Goal: Information Seeking & Learning: Learn about a topic

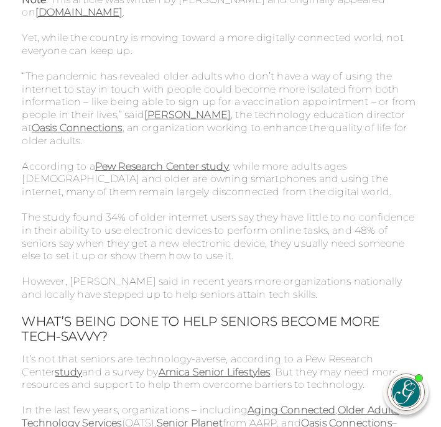
scroll to position [577, 0]
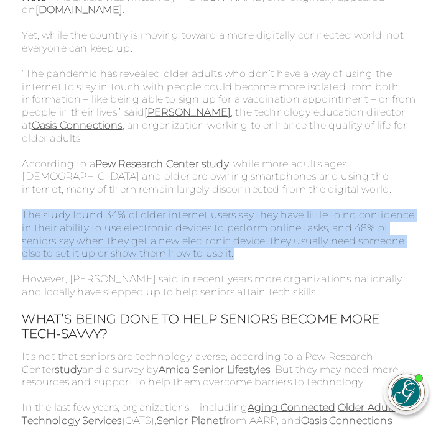
drag, startPoint x: 24, startPoint y: 214, endPoint x: 320, endPoint y: 260, distance: 298.8
click at [320, 261] on p "The study found 34% of older internet users say they have little to no confiden…" at bounding box center [220, 241] width 397 height 64
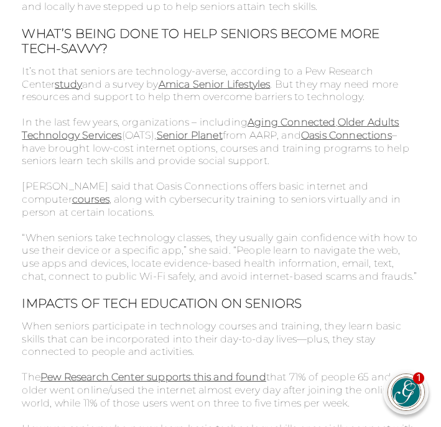
scroll to position [864, 0]
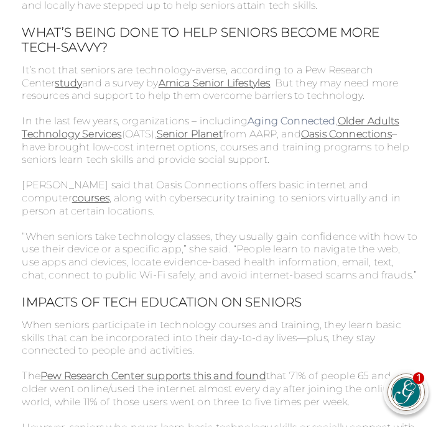
click at [280, 121] on strong "Aging Connected" at bounding box center [291, 121] width 88 height 12
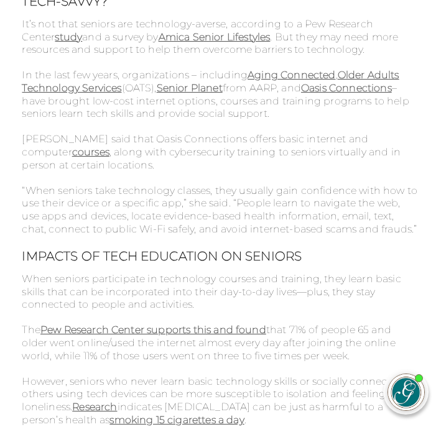
scroll to position [909, 0]
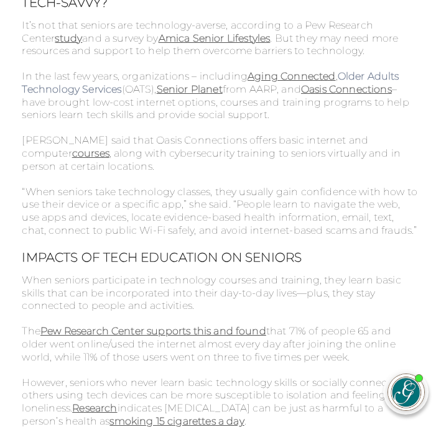
click at [375, 76] on strong "Older Adults Technology Services" at bounding box center [210, 82] width 377 height 25
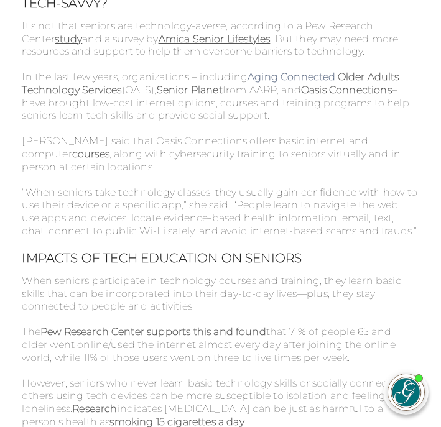
click at [303, 80] on strong "Aging Connected" at bounding box center [291, 77] width 88 height 12
click at [377, 75] on strong "Older Adults Technology Services" at bounding box center [210, 83] width 377 height 25
